Goal: Find contact information

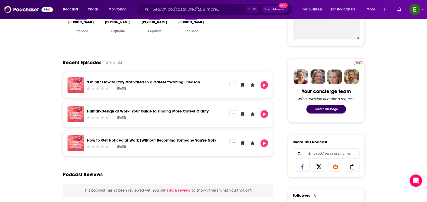
scroll to position [45, 0]
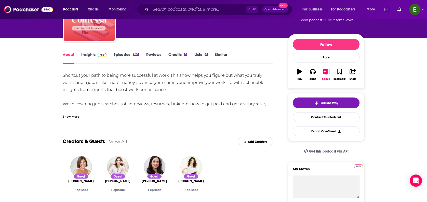
click at [76, 116] on div "Show More" at bounding box center [71, 116] width 17 height 5
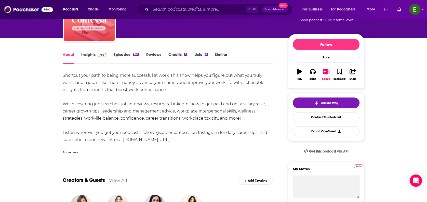
scroll to position [0, 0]
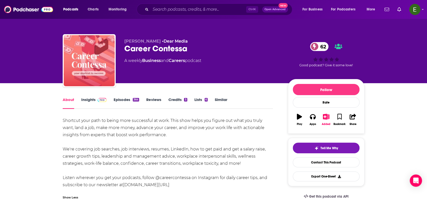
click at [87, 100] on link "Insights" at bounding box center [93, 103] width 25 height 12
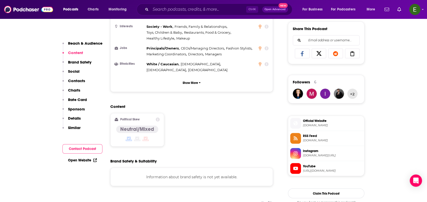
click at [73, 79] on p "Contacts" at bounding box center [76, 80] width 17 height 5
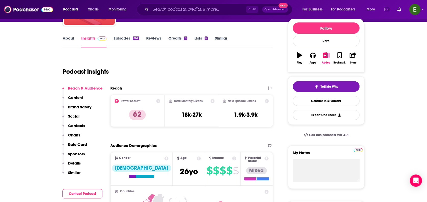
scroll to position [22, 0]
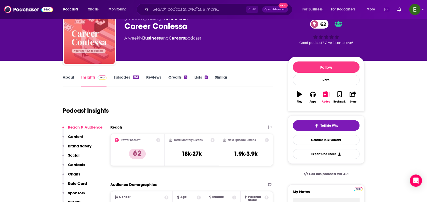
click at [65, 77] on link "About" at bounding box center [68, 81] width 11 height 12
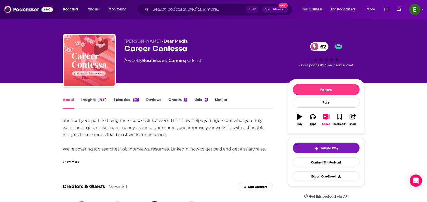
click at [96, 102] on span at bounding box center [100, 99] width 11 height 5
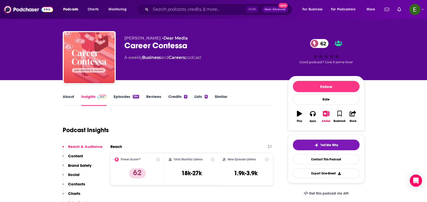
scroll to position [45, 0]
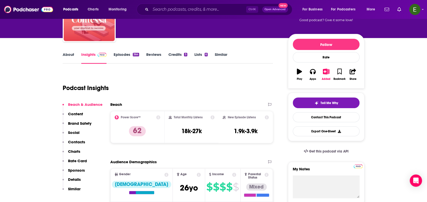
click at [75, 143] on p "Contacts" at bounding box center [76, 141] width 17 height 5
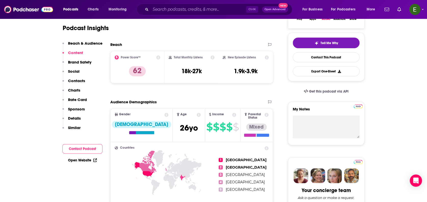
scroll to position [0, 0]
